Goal: Transaction & Acquisition: Purchase product/service

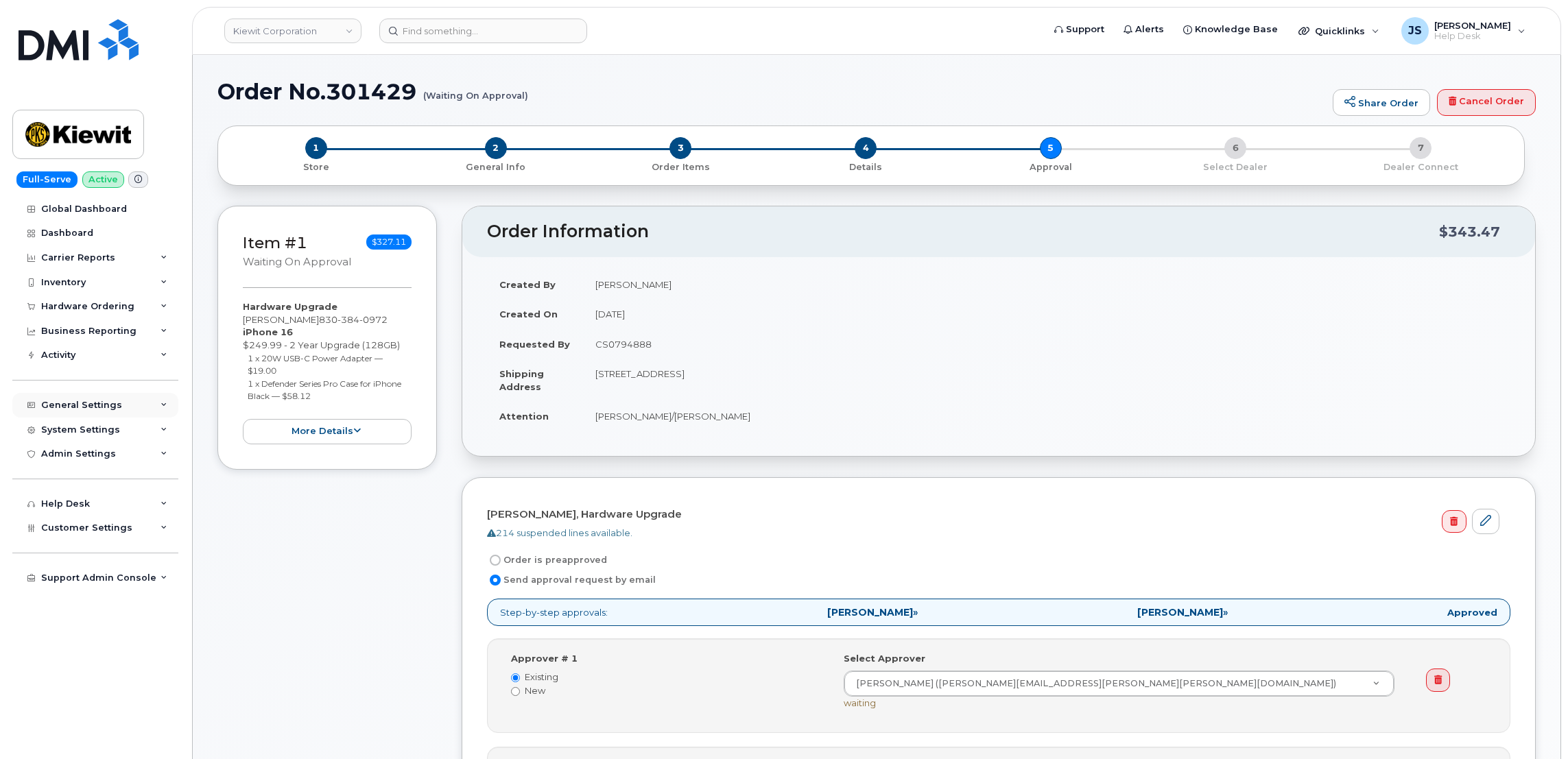
click at [152, 414] on div "General Settings" at bounding box center [95, 405] width 166 height 25
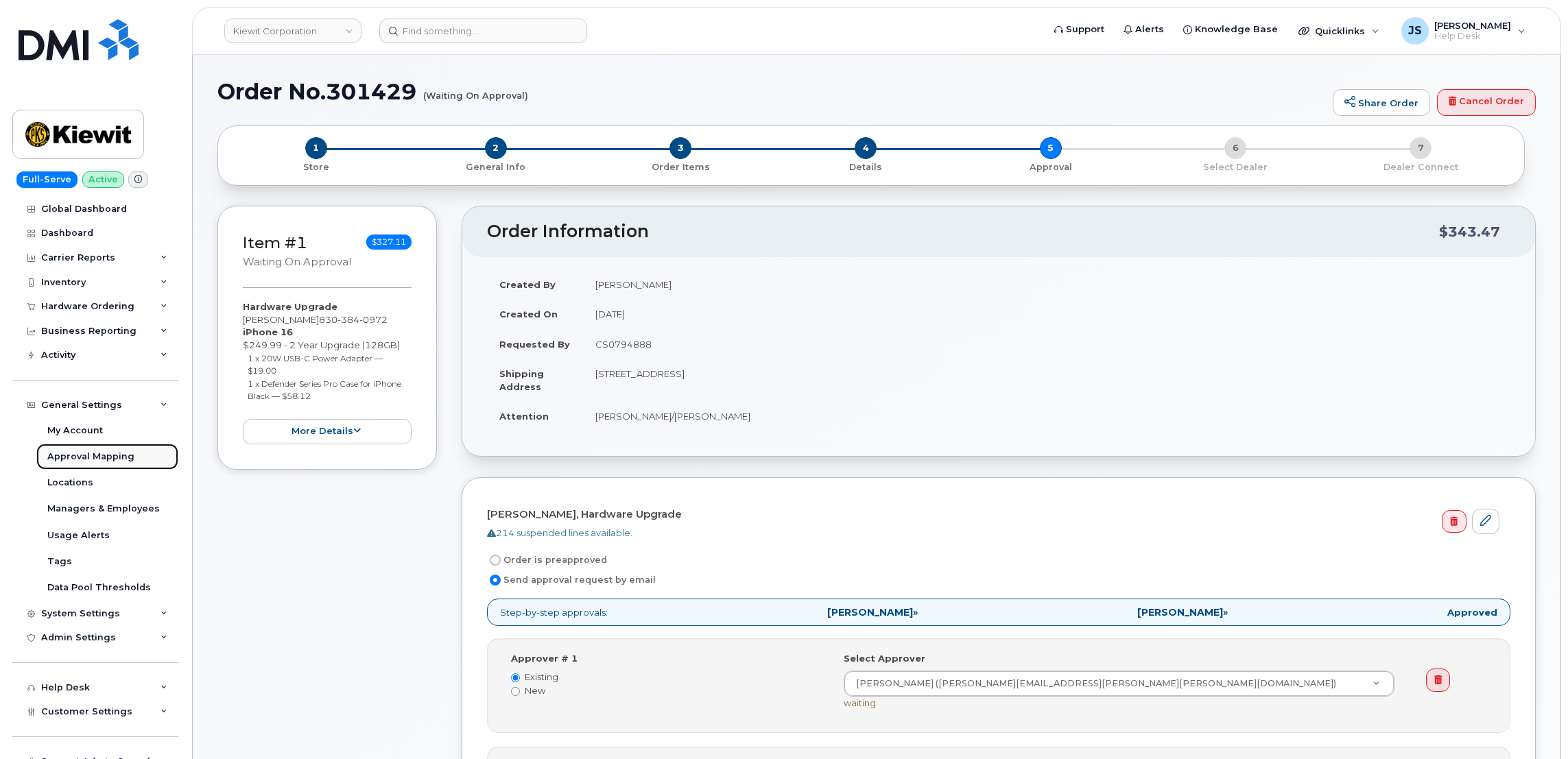
click at [102, 470] on link "Approval Mapping" at bounding box center [107, 457] width 142 height 26
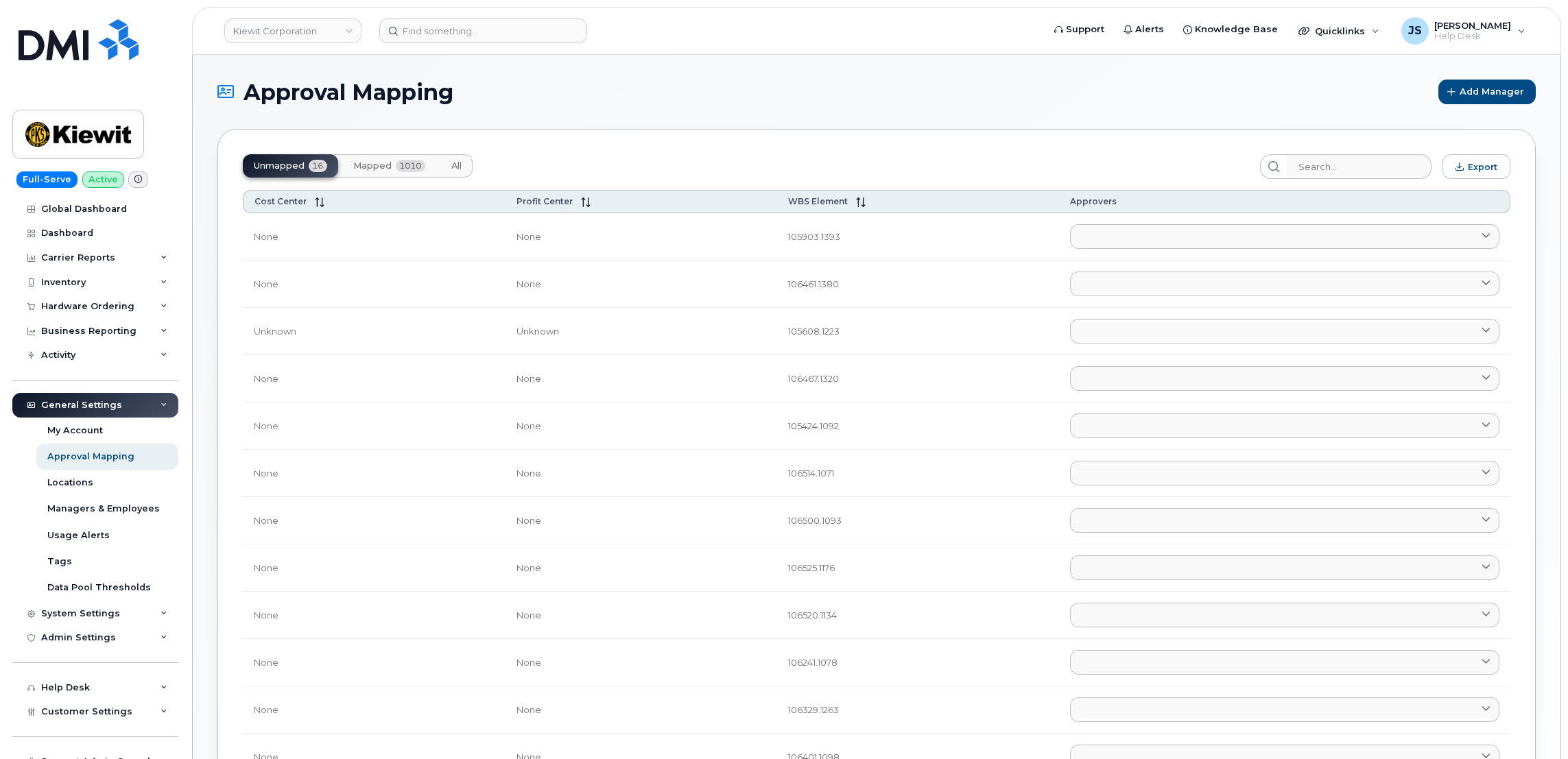
click at [382, 168] on span "Mapped" at bounding box center [372, 166] width 38 height 11
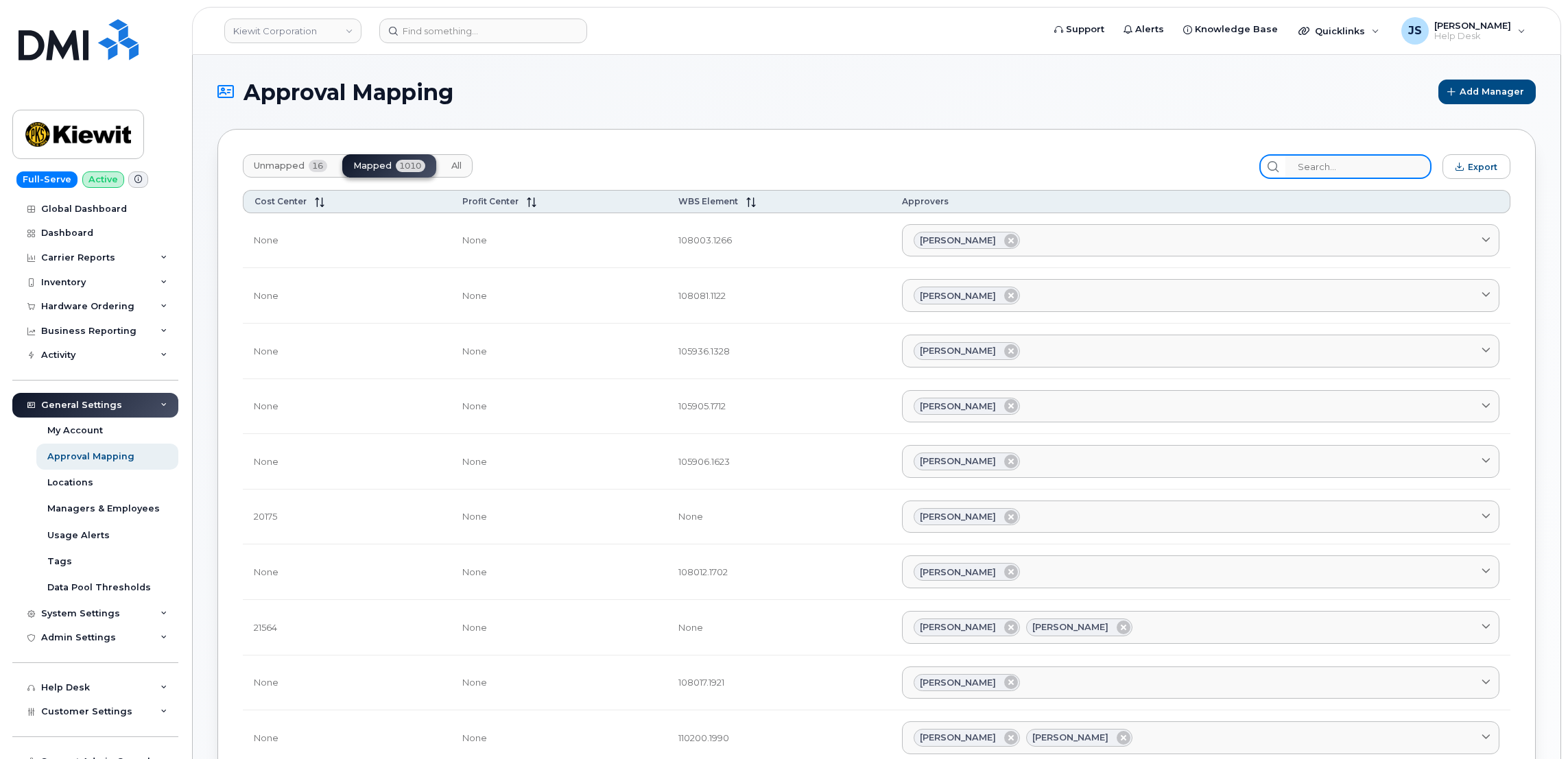
click at [1325, 157] on input "search" at bounding box center [1358, 167] width 146 height 25
paste input "105933"
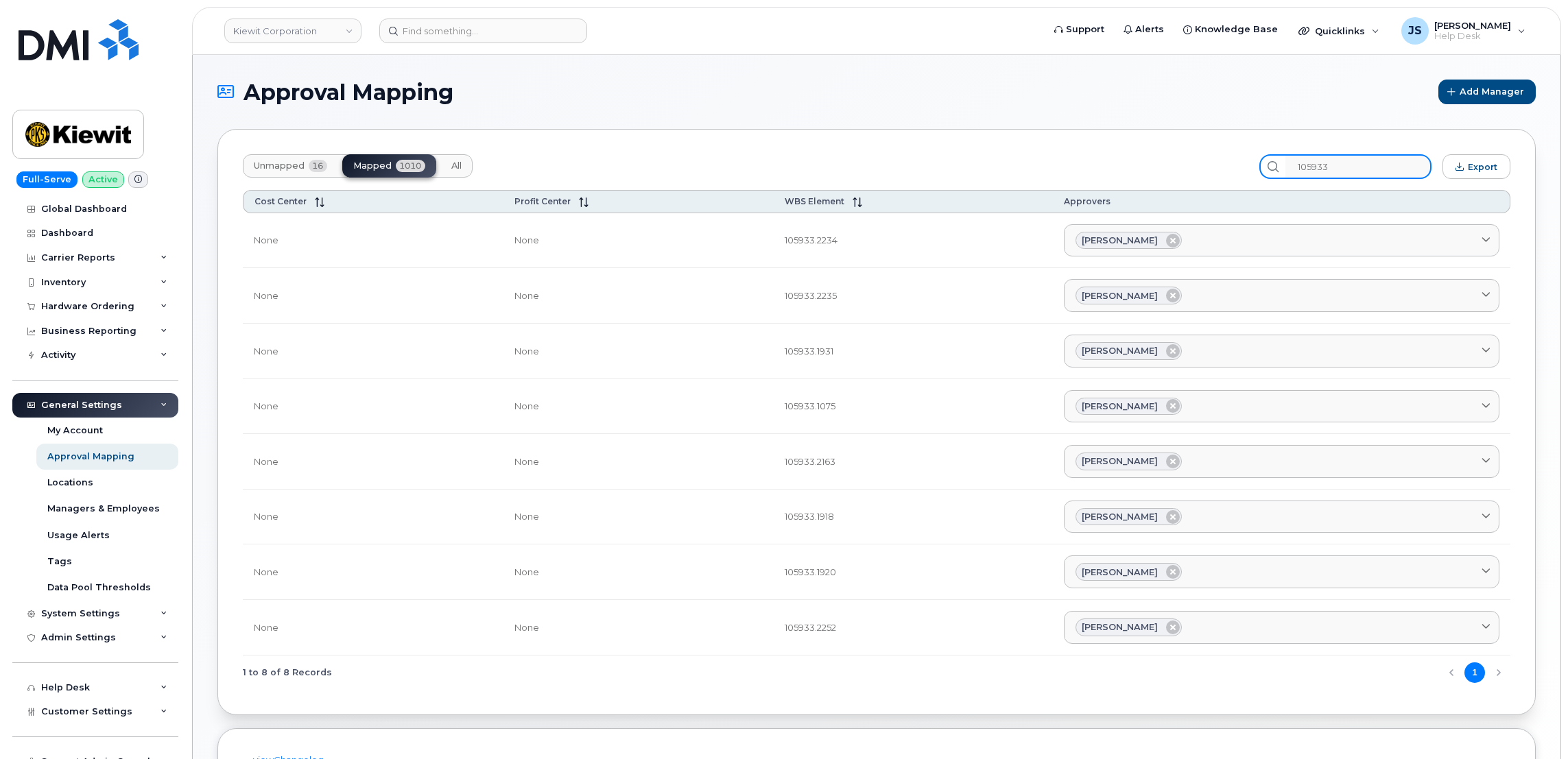
type input "105933"
click at [917, 141] on div "Unmapped 16 Mapped 1010 All 105933 Export Cost Center Profit Center WBS Element…" at bounding box center [877, 421] width 1318 height 586
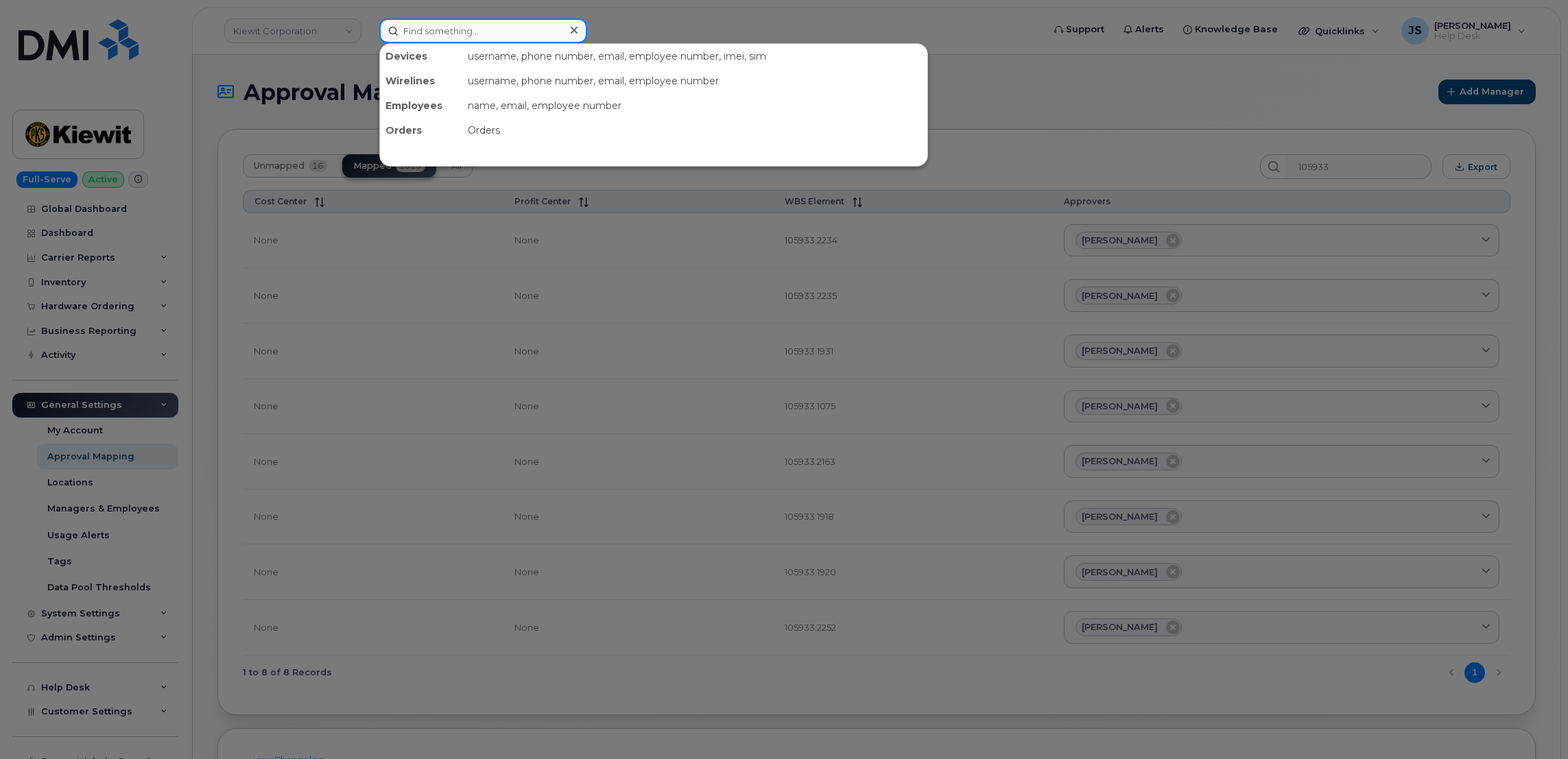
click at [491, 25] on input at bounding box center [483, 30] width 208 height 25
paste input "299767"
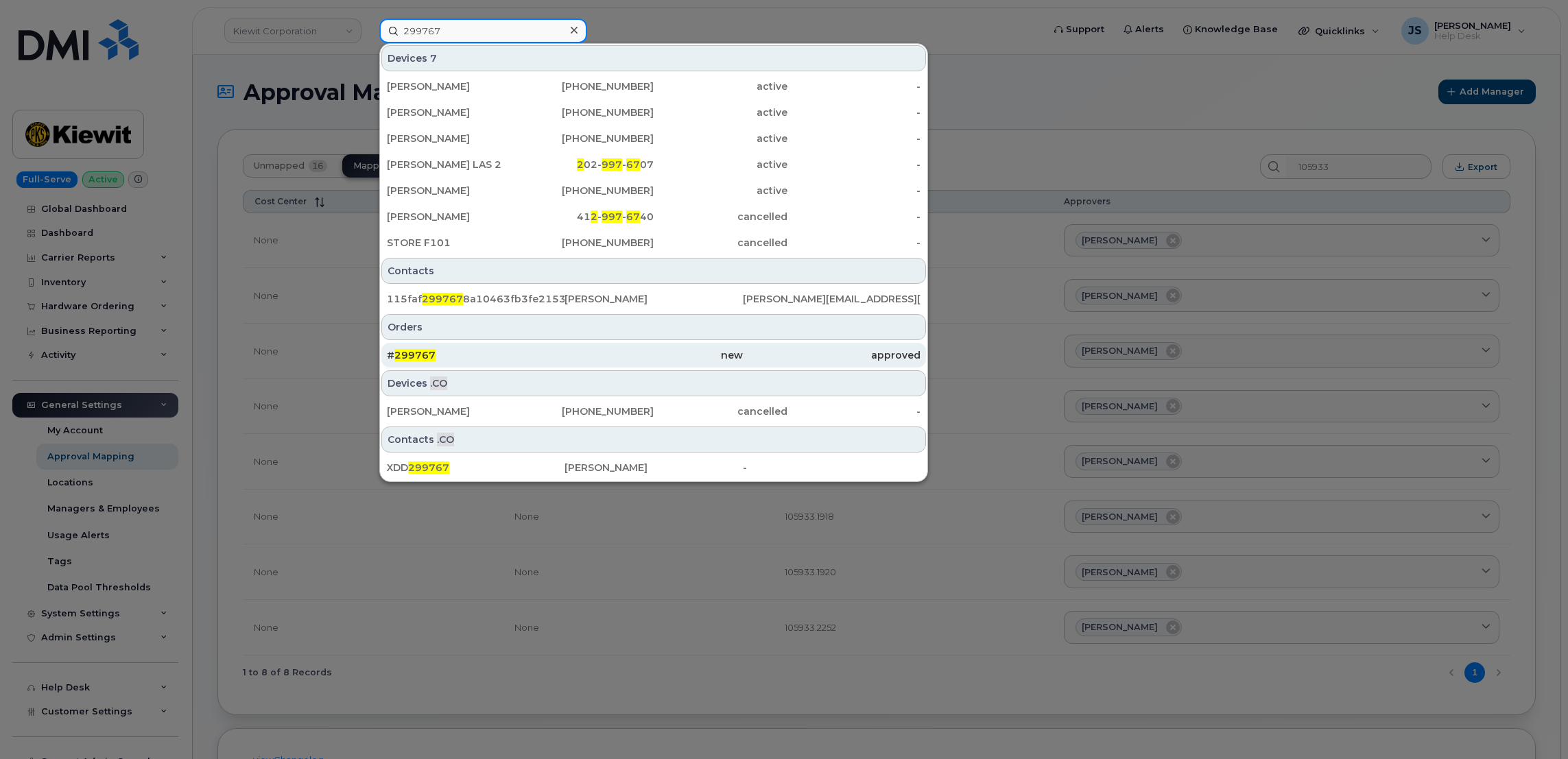
type input "299767"
click at [471, 355] on div "# 299767" at bounding box center [476, 355] width 178 height 14
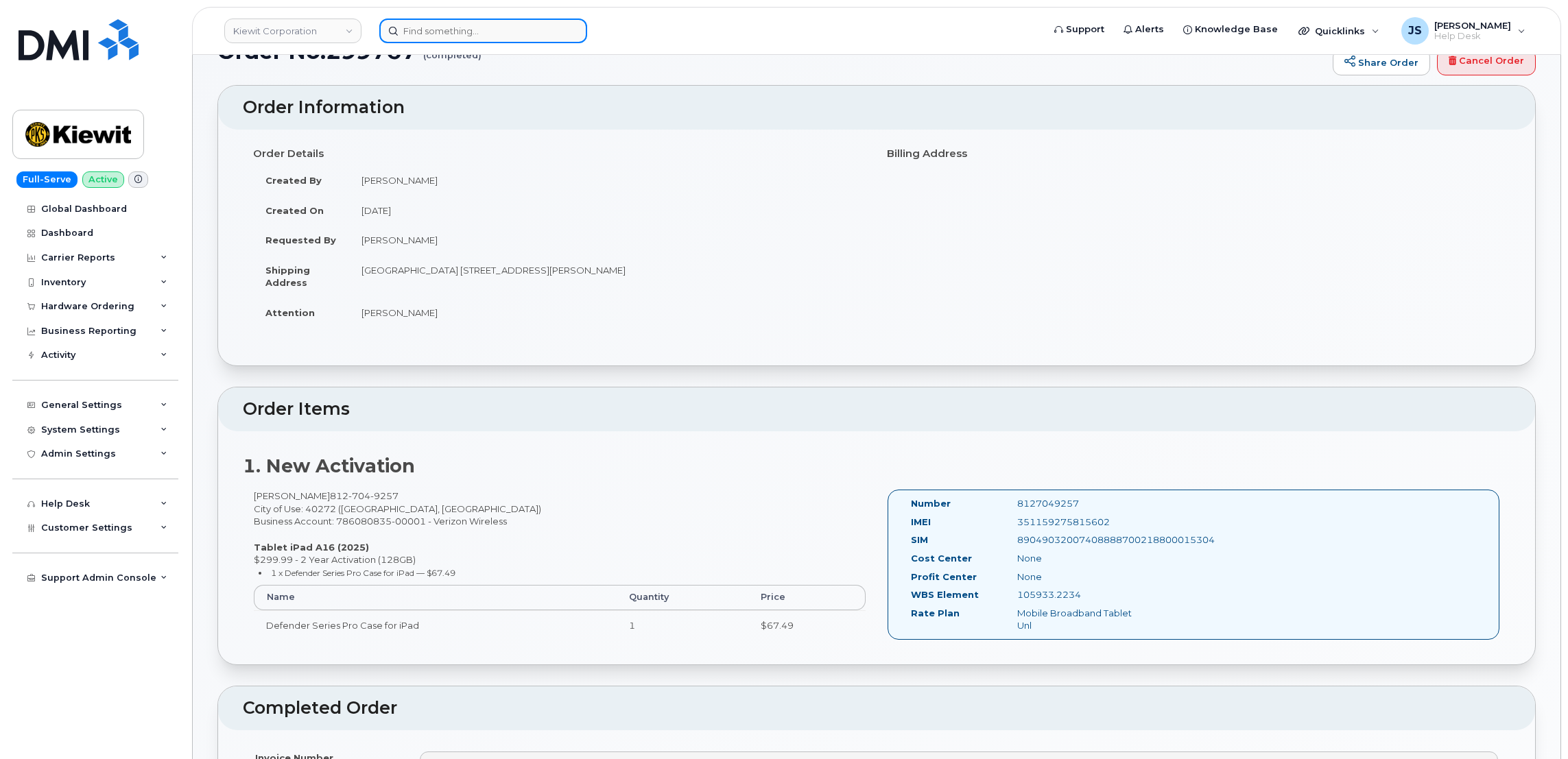
click at [475, 26] on input at bounding box center [483, 30] width 208 height 25
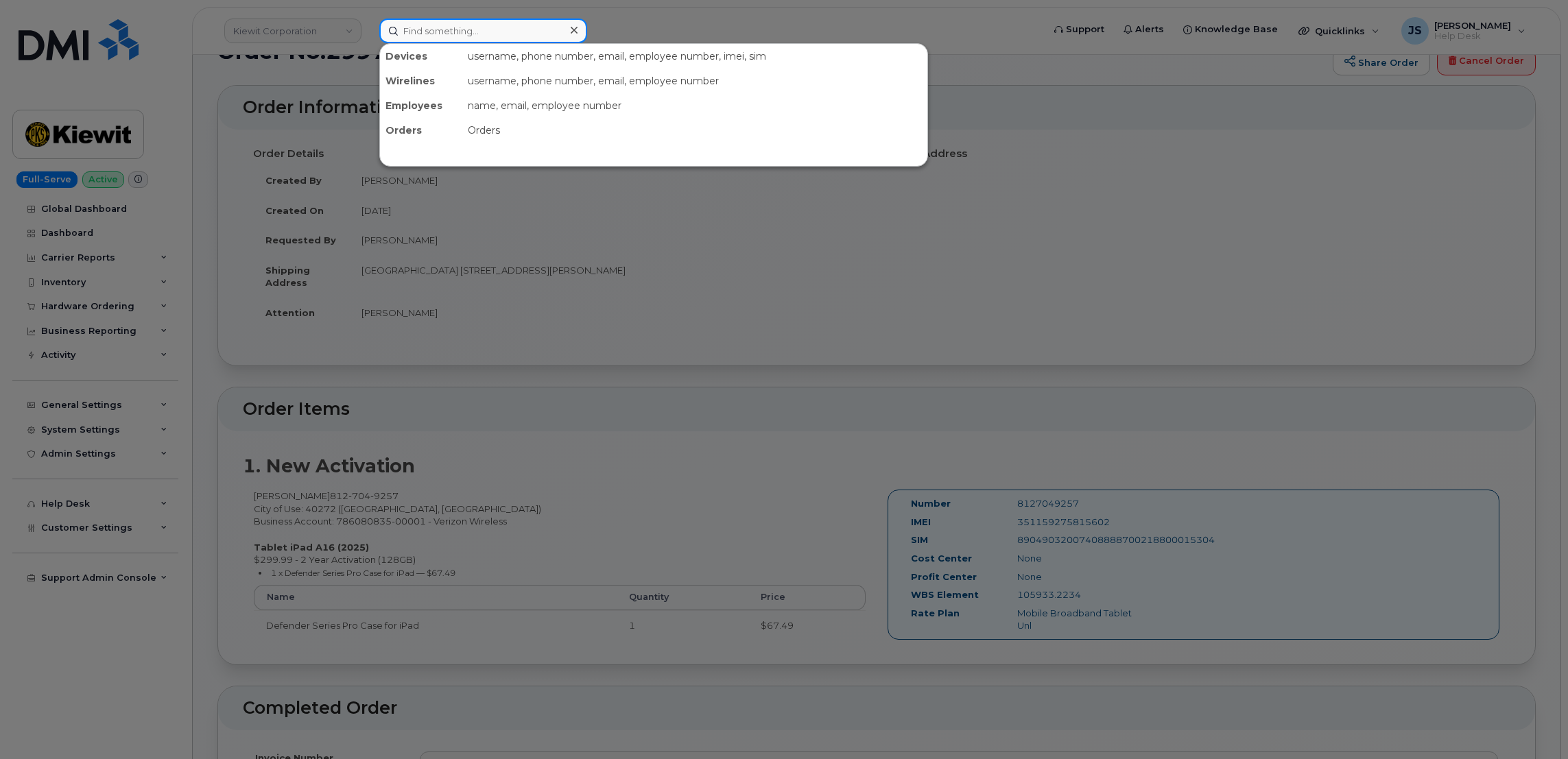
paste input "35 161396 546893 2"
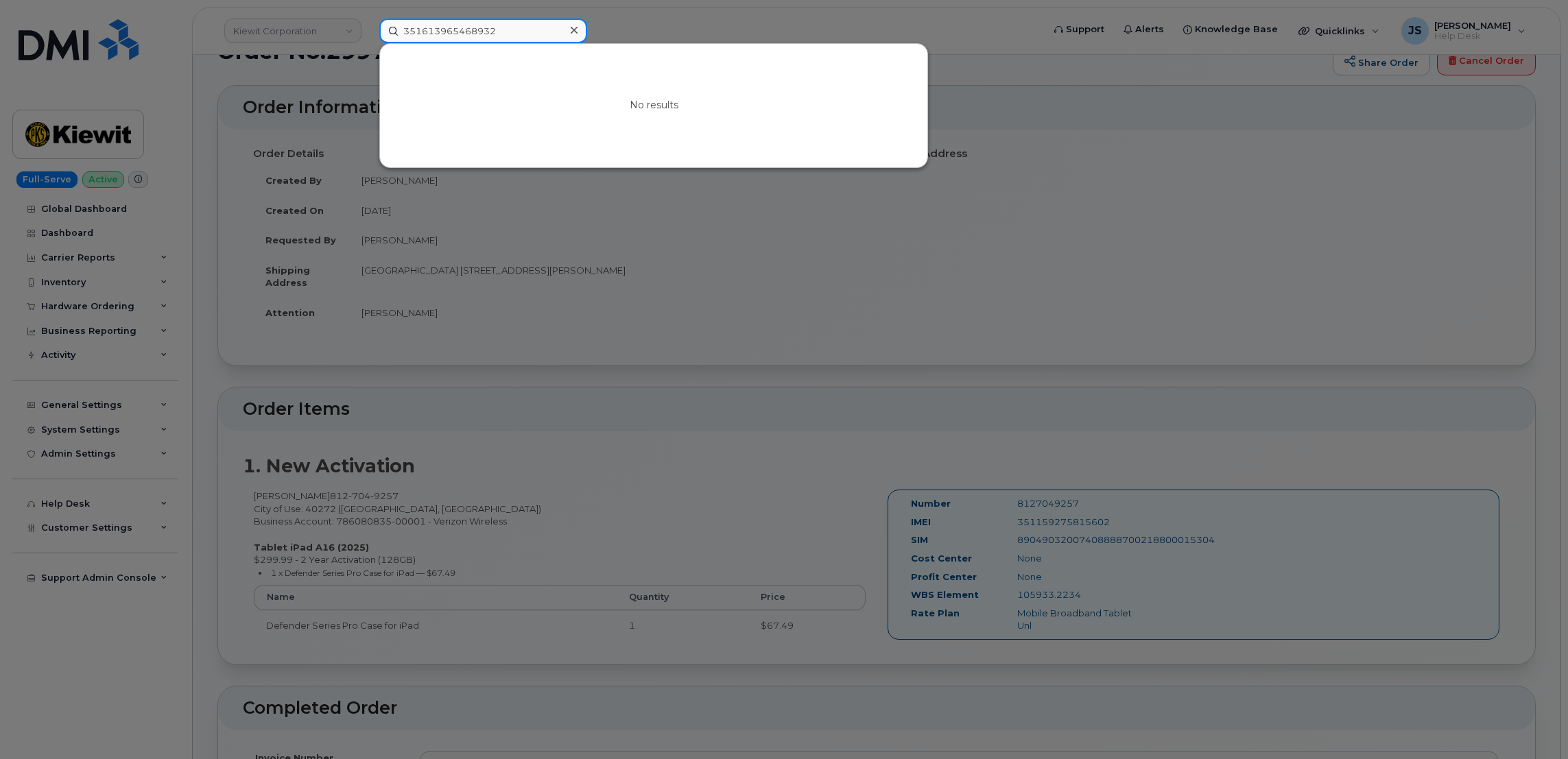
click at [537, 25] on input "351613965468932" at bounding box center [483, 30] width 208 height 25
paste input "Kevin McGann"
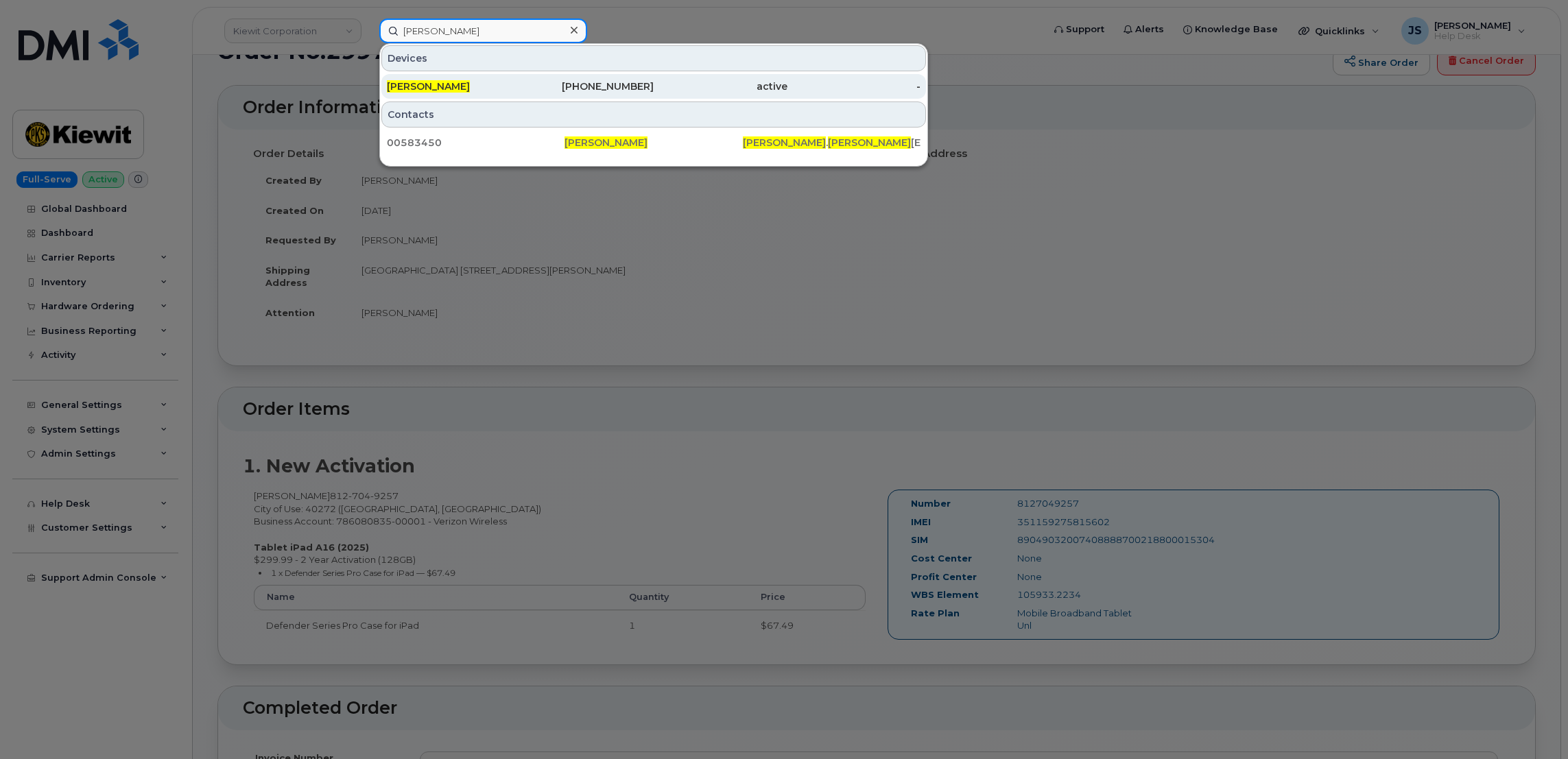
type input "Kevin McGann"
click at [528, 90] on div "603-812-7223" at bounding box center [587, 86] width 134 height 14
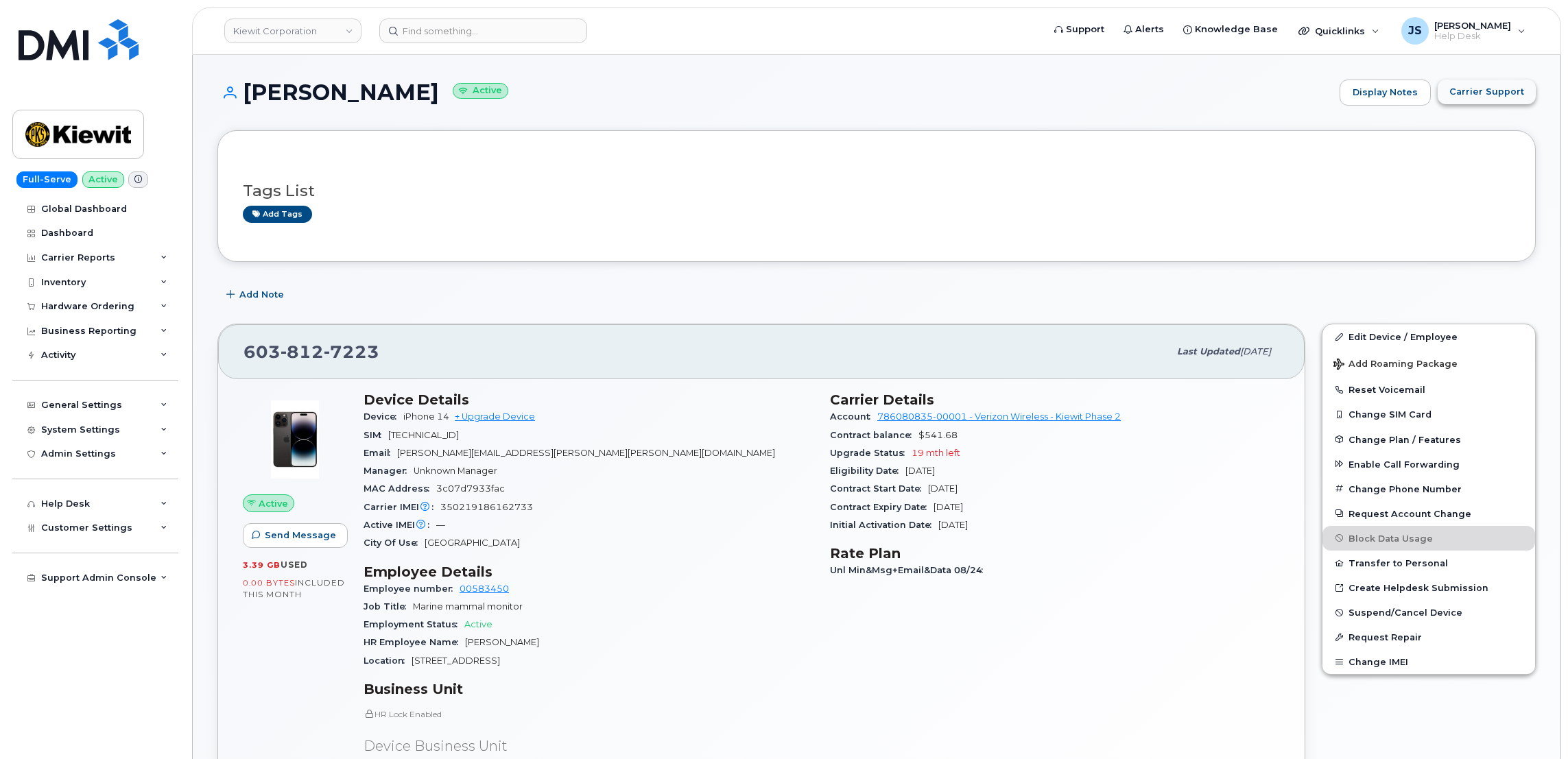
click at [1488, 98] on span "Carrier Support" at bounding box center [1487, 91] width 75 height 13
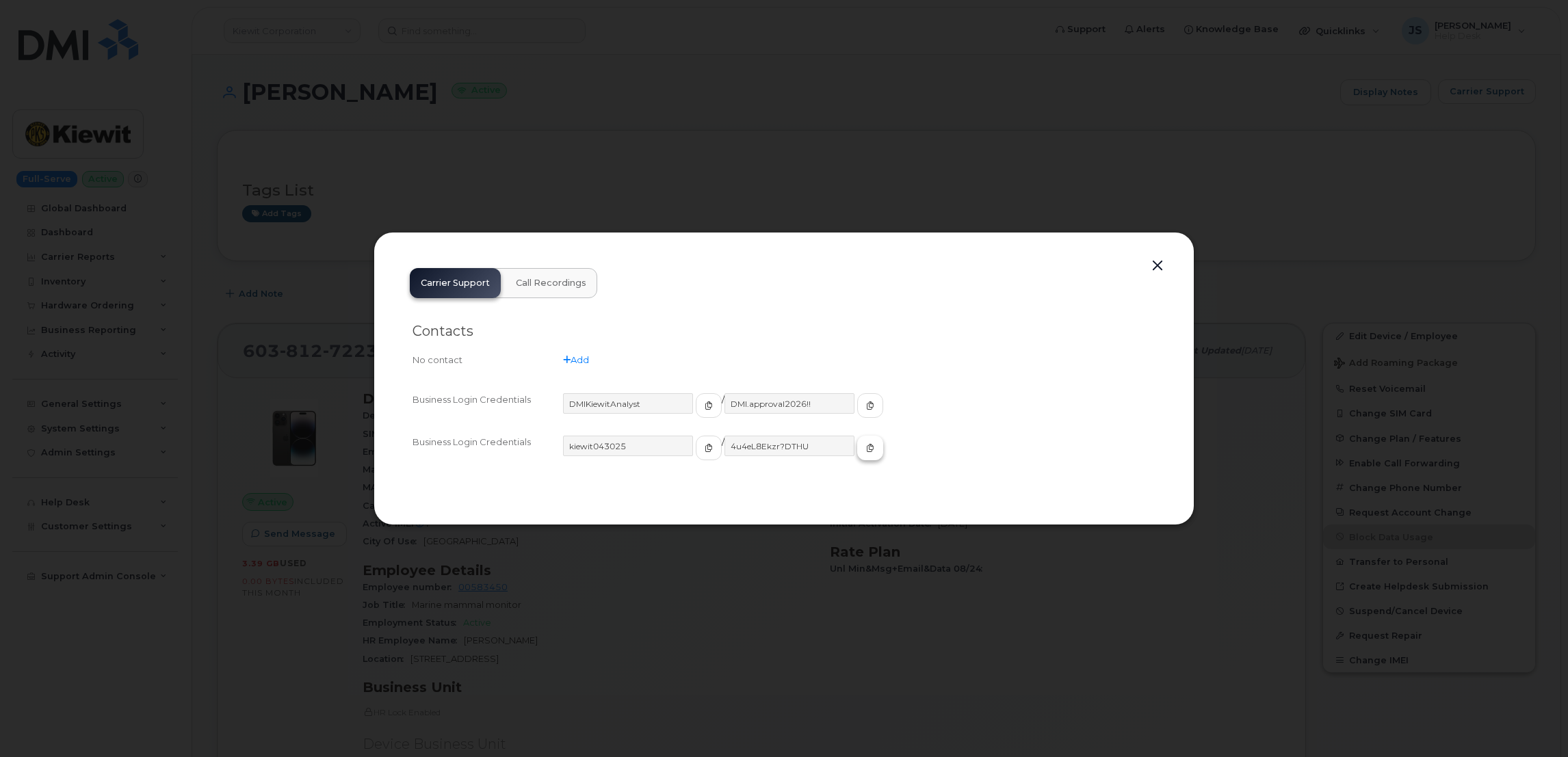
click at [866, 447] on icon "button" at bounding box center [870, 448] width 9 height 9
click at [813, 143] on div at bounding box center [784, 378] width 1568 height 757
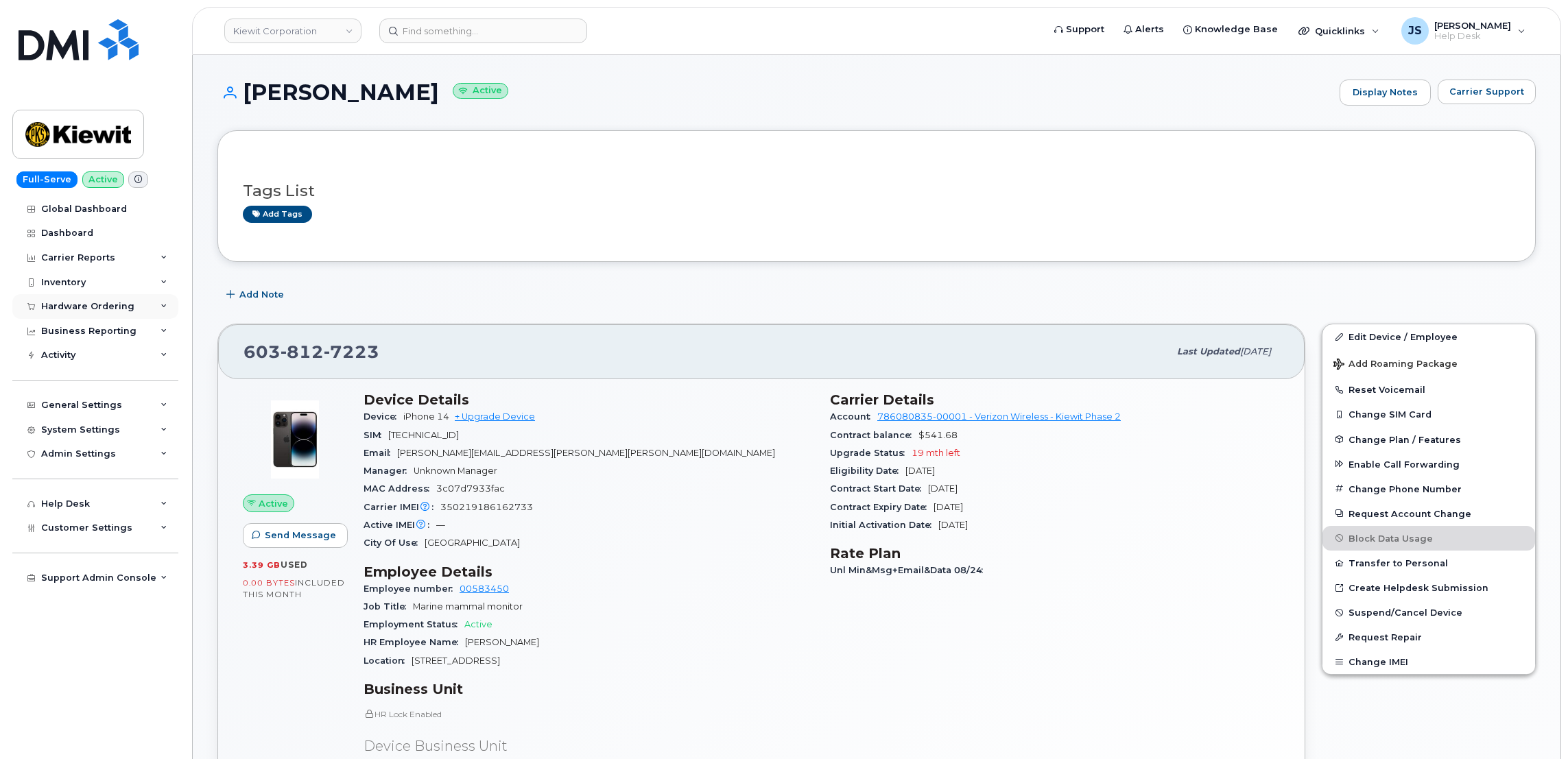
click at [150, 301] on div "Hardware Ordering" at bounding box center [95, 307] width 166 height 25
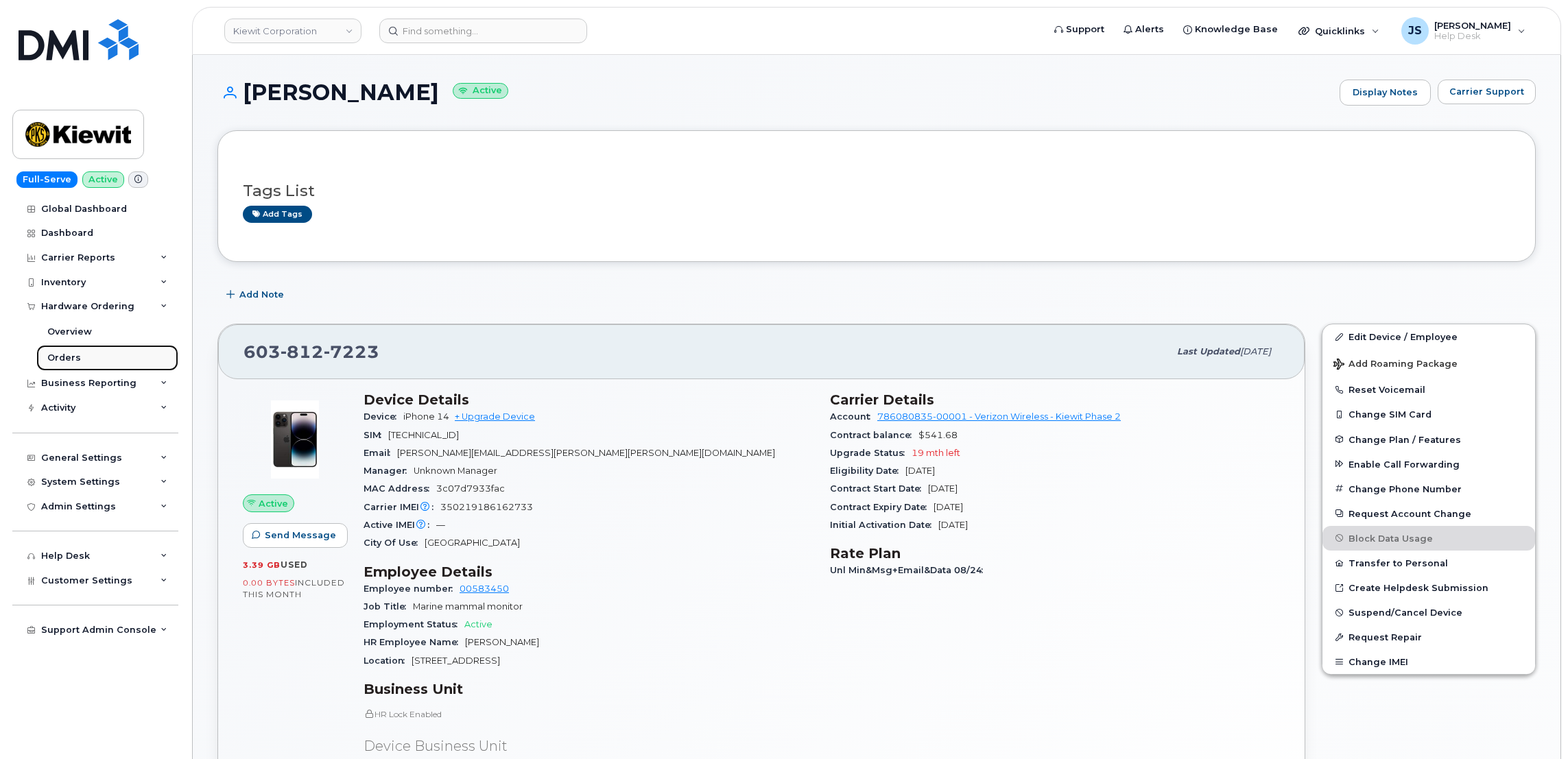
click at [88, 355] on link "Orders" at bounding box center [107, 357] width 142 height 26
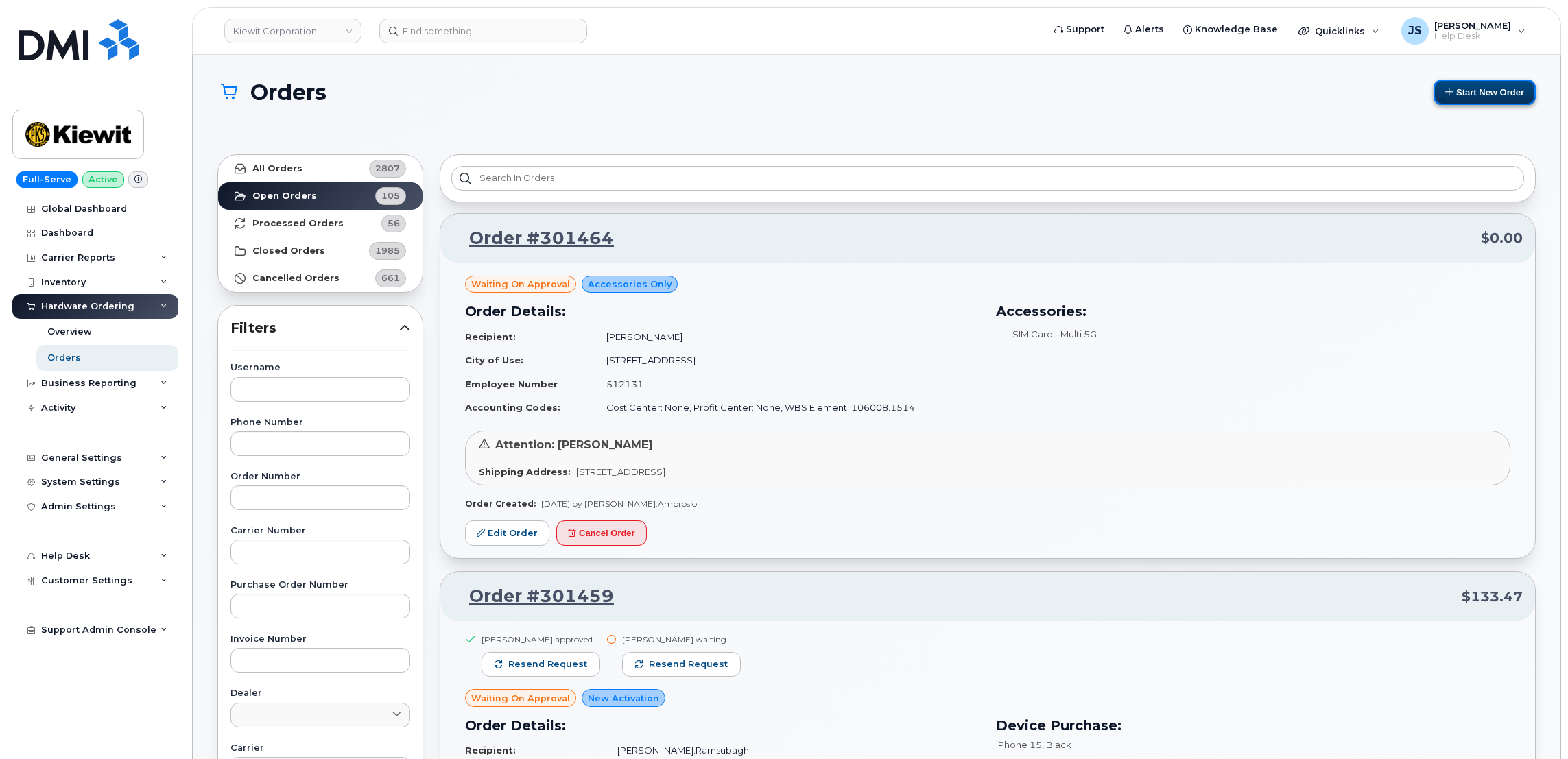
click at [1480, 89] on button "Start New Order" at bounding box center [1485, 92] width 102 height 25
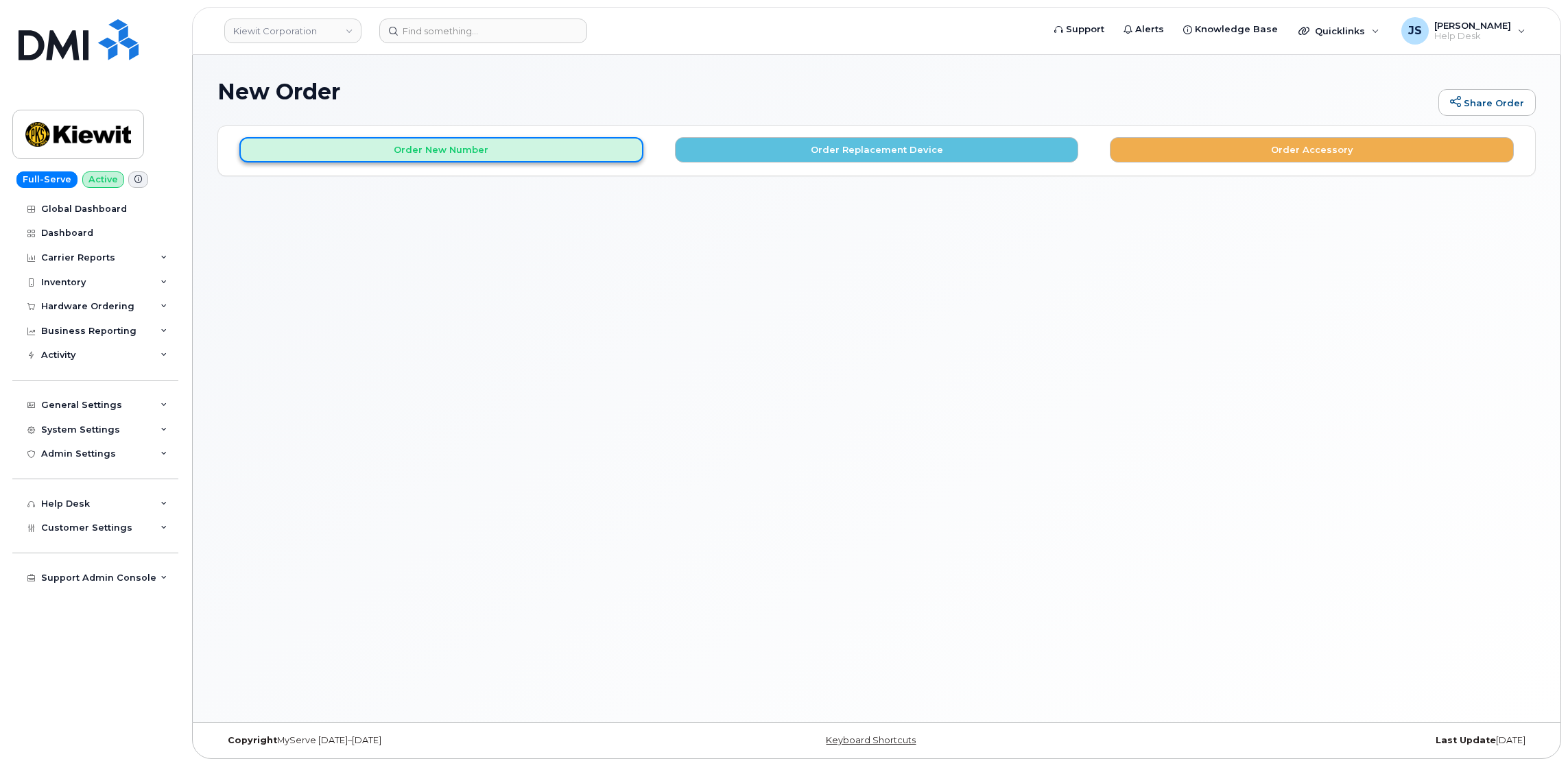
click at [430, 145] on button "Order New Number" at bounding box center [441, 149] width 404 height 25
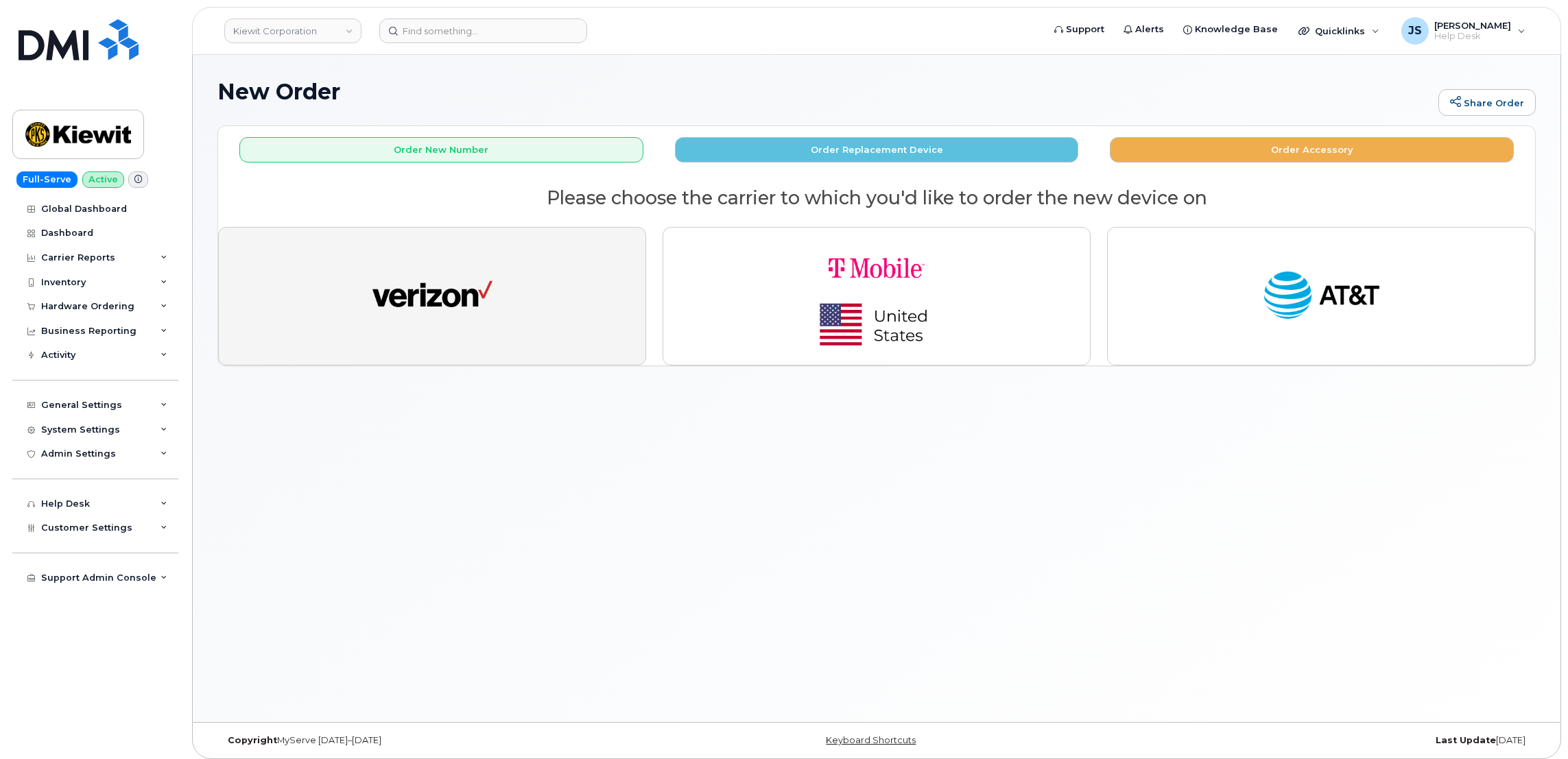
click at [418, 308] on img "button" at bounding box center [432, 295] width 120 height 61
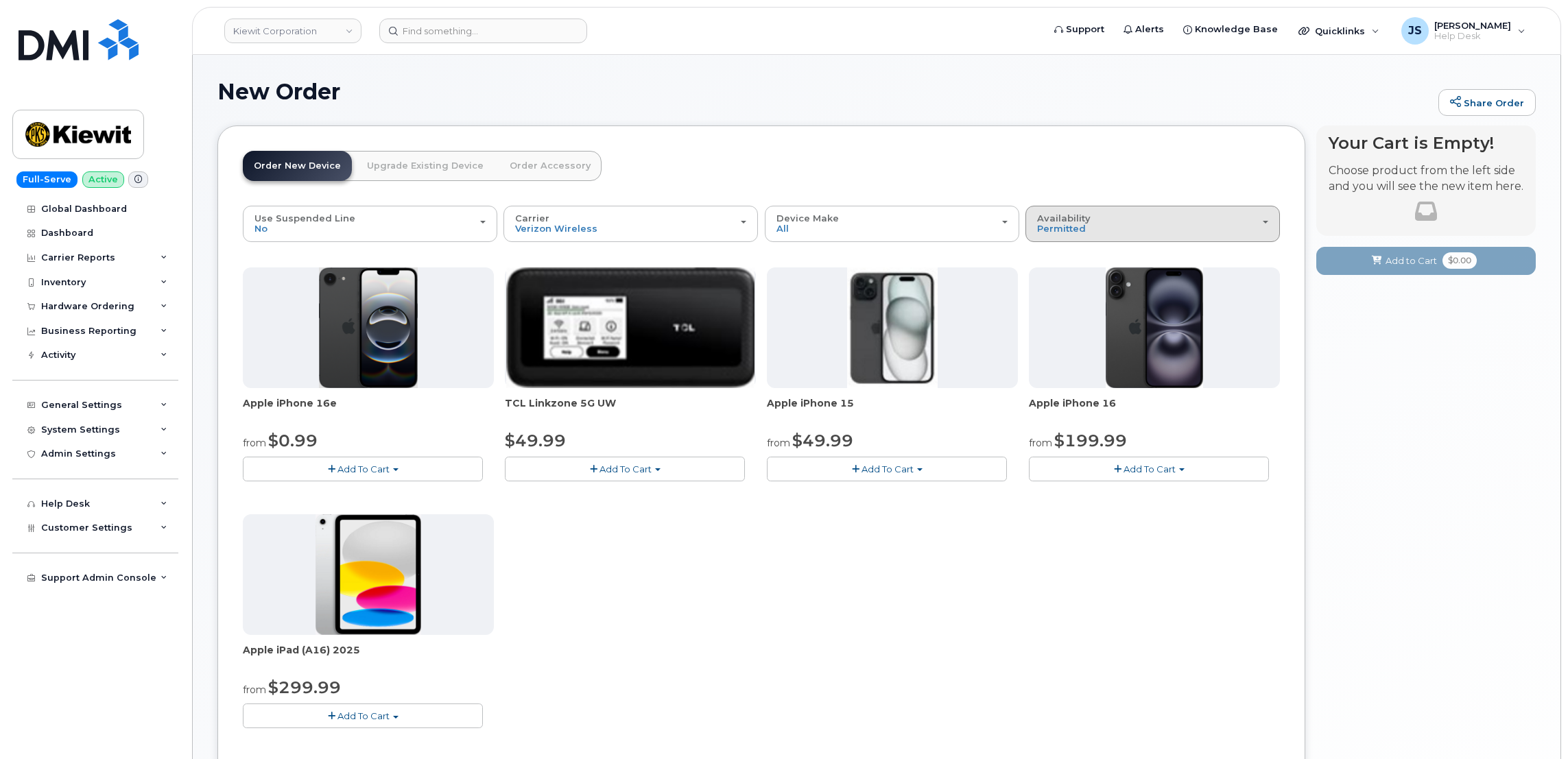
click at [1112, 218] on div "Availability Permitted All" at bounding box center [1153, 224] width 232 height 22
click at [1059, 278] on div "All" at bounding box center [1152, 278] width 248 height 16
click at [1057, 231] on span "Permitted" at bounding box center [1062, 228] width 48 height 11
click at [1049, 273] on label "All" at bounding box center [1043, 278] width 29 height 16
click at [0, 0] on input "All" at bounding box center [0, 0] width 0 height 0
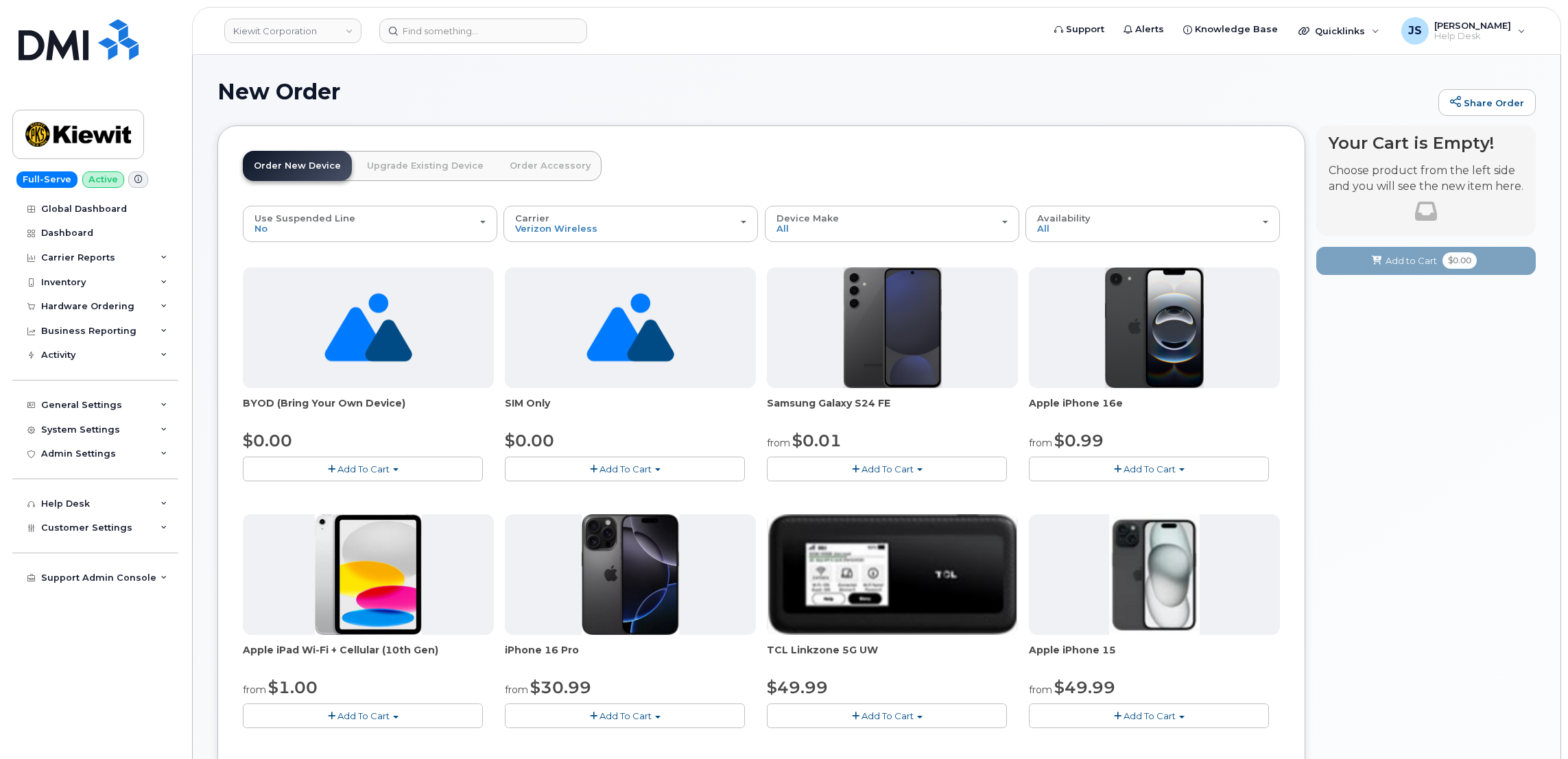
click at [335, 468] on button "Add To Cart" at bounding box center [363, 469] width 240 height 24
click at [310, 498] on link "$0.00 - Activation" at bounding box center [311, 495] width 130 height 17
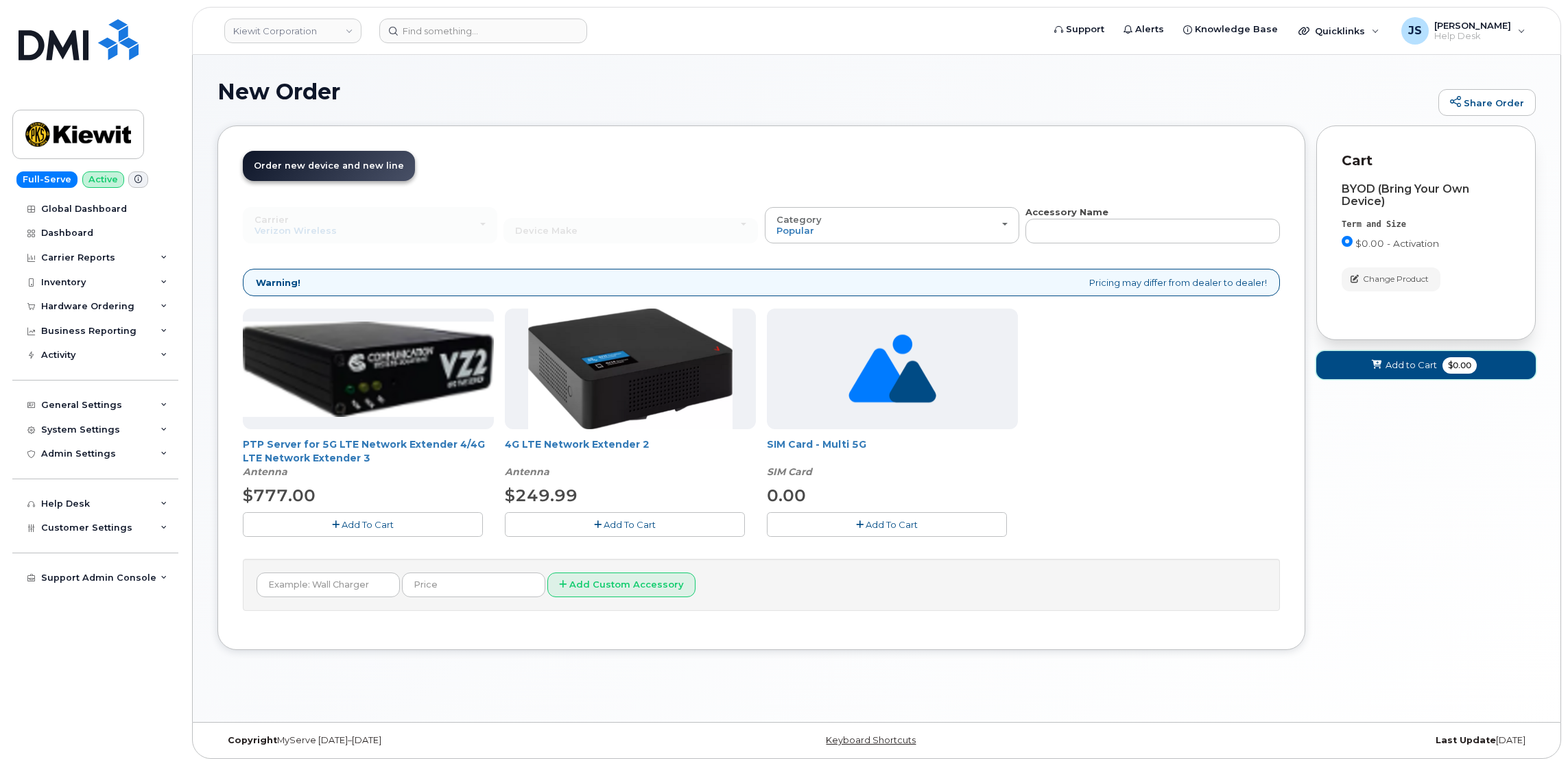
click at [1395, 370] on span "Add to Cart" at bounding box center [1412, 364] width 52 height 13
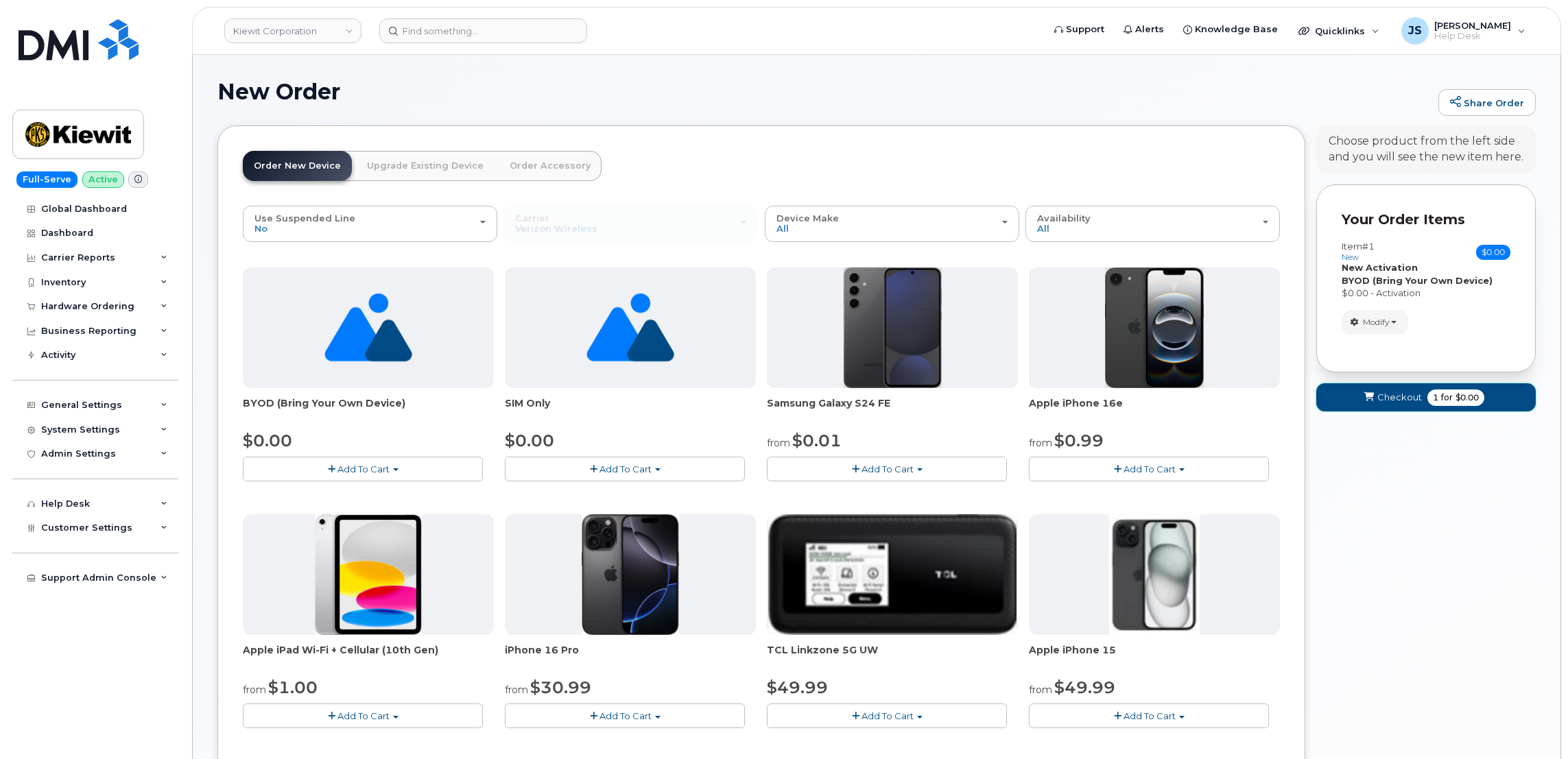
click at [1408, 404] on span "Checkout" at bounding box center [1400, 397] width 45 height 13
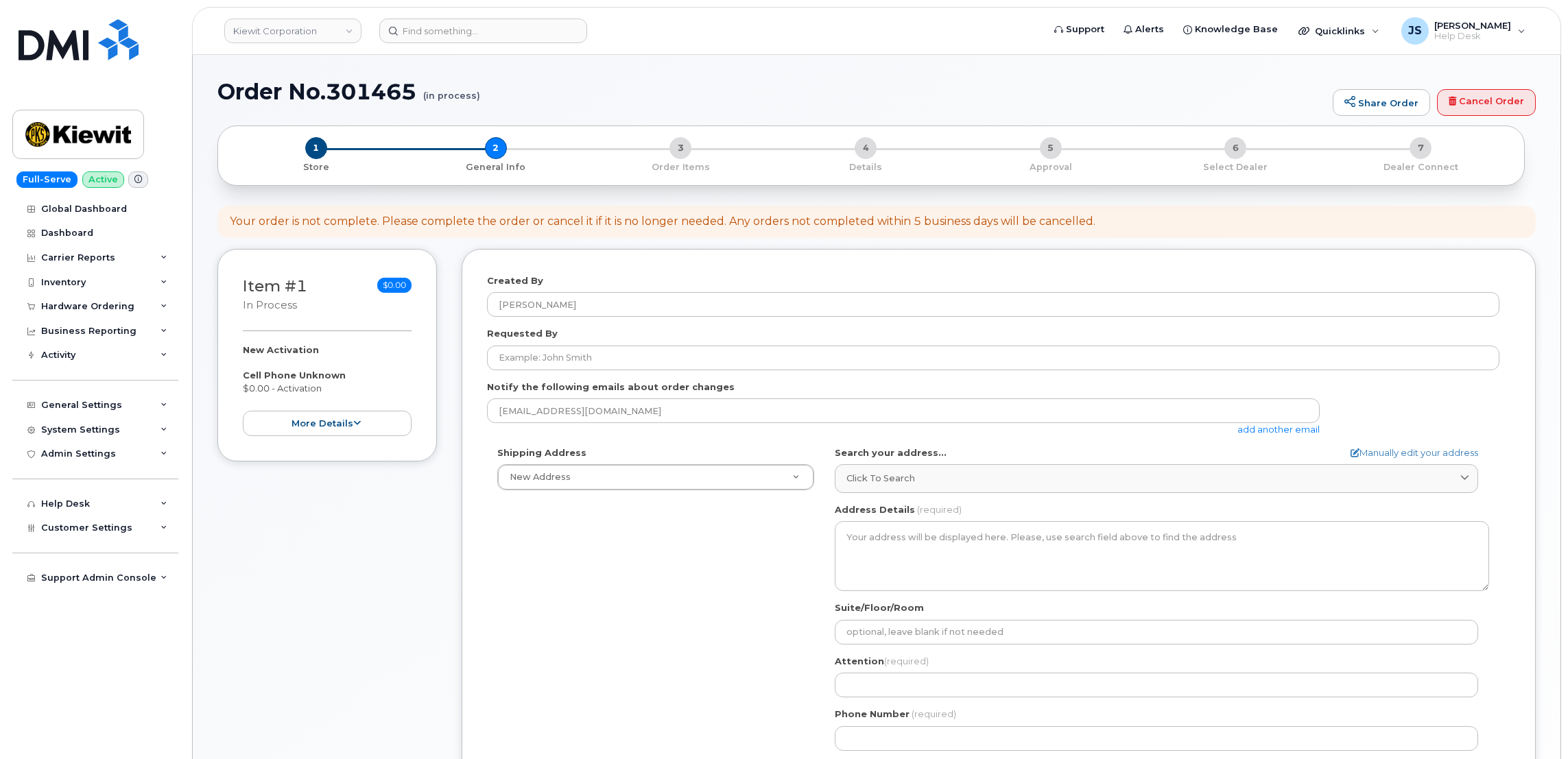
select select
